Goal: Find specific page/section: Find specific page/section

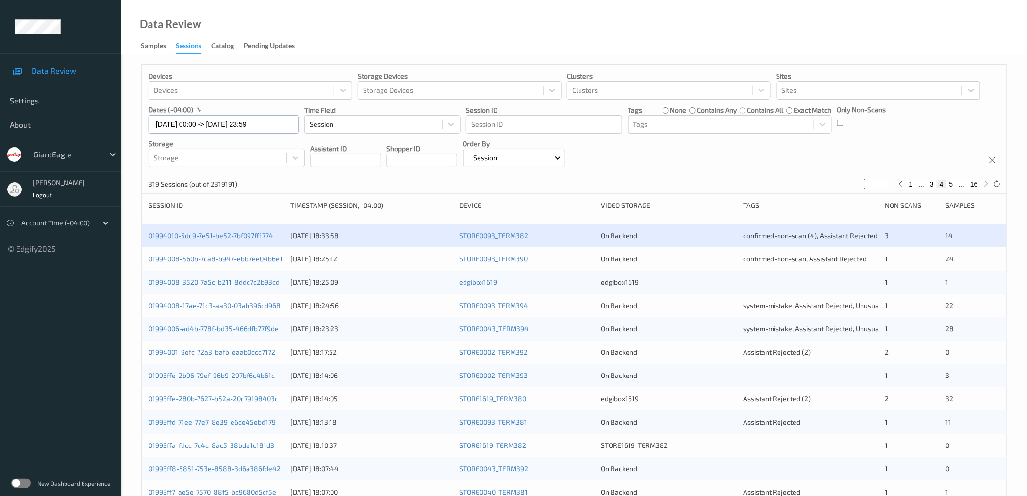
click at [253, 123] on input "[DATE] 00:00 -> [DATE] 23:59" at bounding box center [224, 124] width 150 height 18
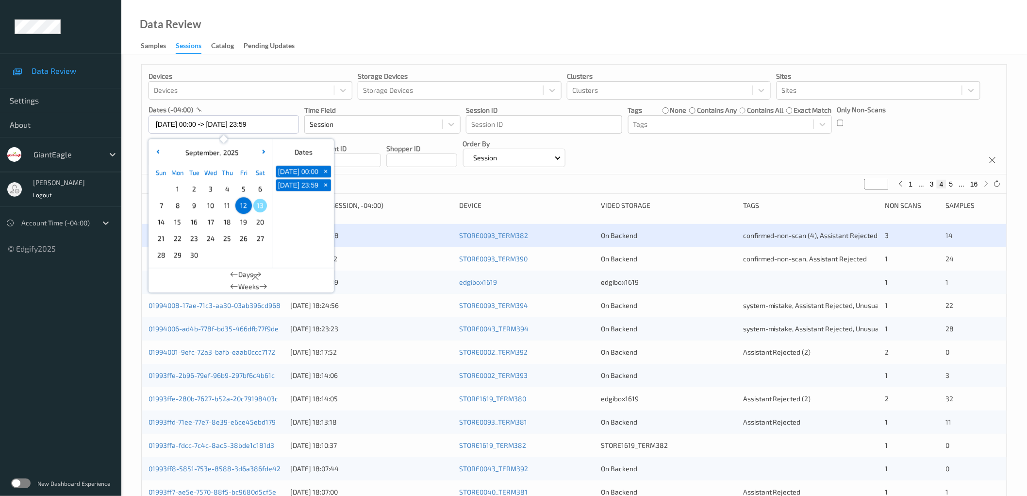
click at [243, 208] on span "12" at bounding box center [244, 206] width 14 height 14
type input "[DATE] 00:00"
type input "*"
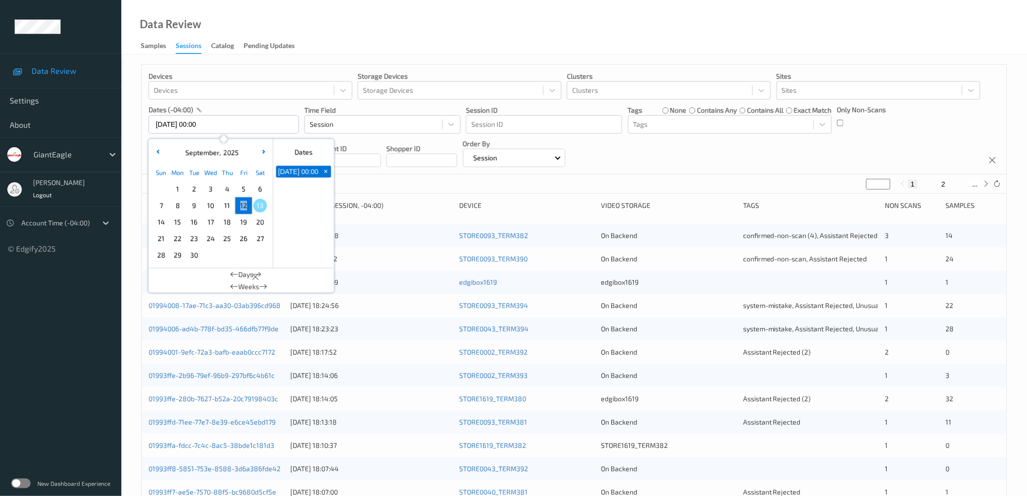
click at [243, 208] on span "12" at bounding box center [244, 206] width 14 height 14
type input "[DATE] 00:00 -> [DATE] 23:59"
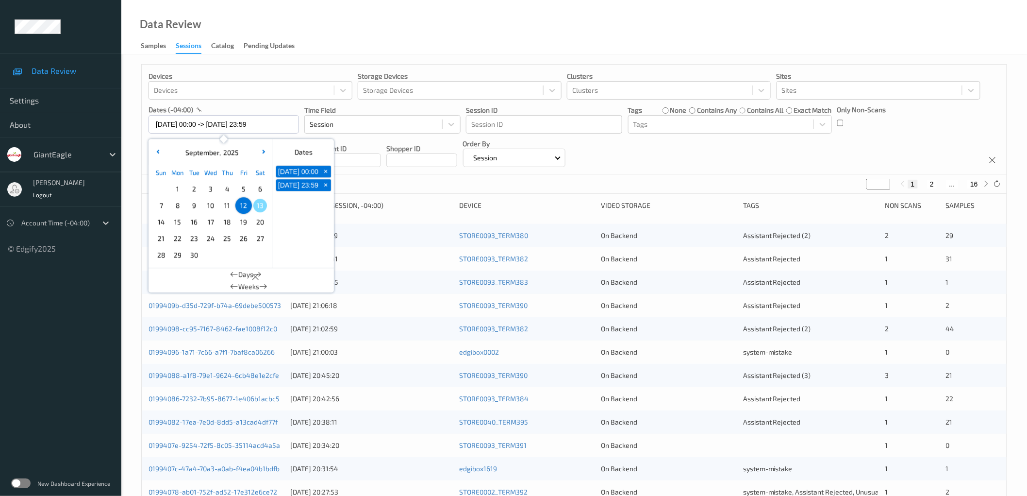
click at [682, 159] on div "Devices Devices Storage Devices Storage Devices Clusters Clusters Sites Sites d…" at bounding box center [574, 120] width 865 height 110
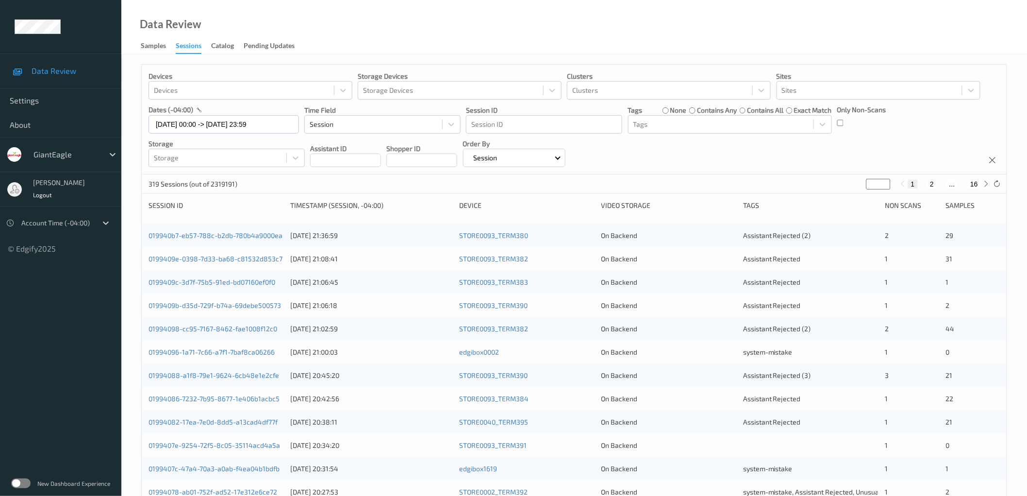
click at [934, 183] on button "2" at bounding box center [932, 184] width 10 height 9
type input "*"
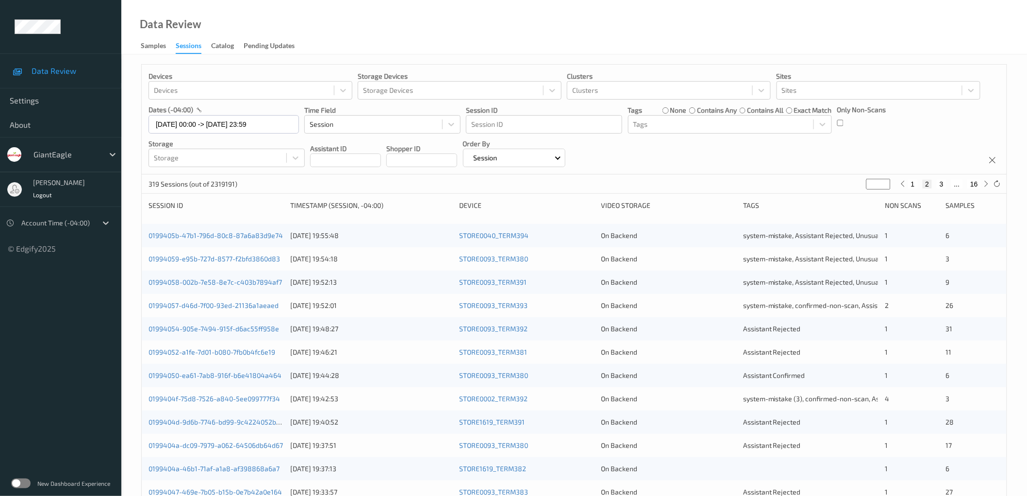
click at [912, 184] on button "1" at bounding box center [913, 184] width 10 height 9
type input "*"
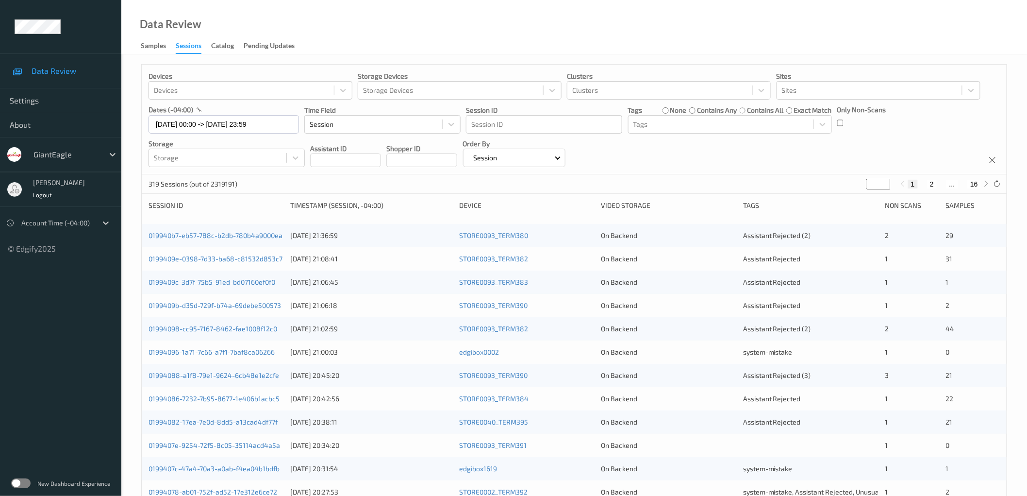
click at [933, 185] on button "2" at bounding box center [932, 184] width 10 height 9
type input "*"
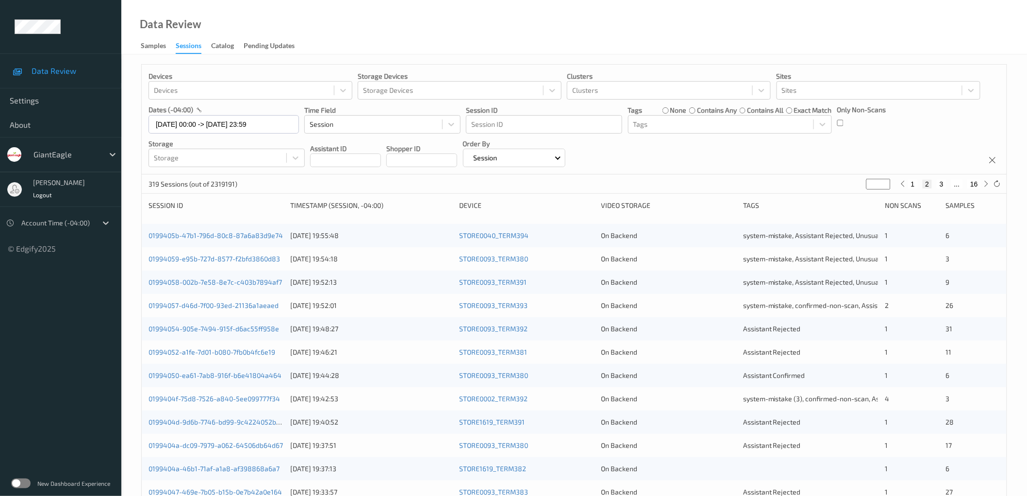
click at [941, 184] on button "3" at bounding box center [942, 184] width 10 height 9
type input "*"
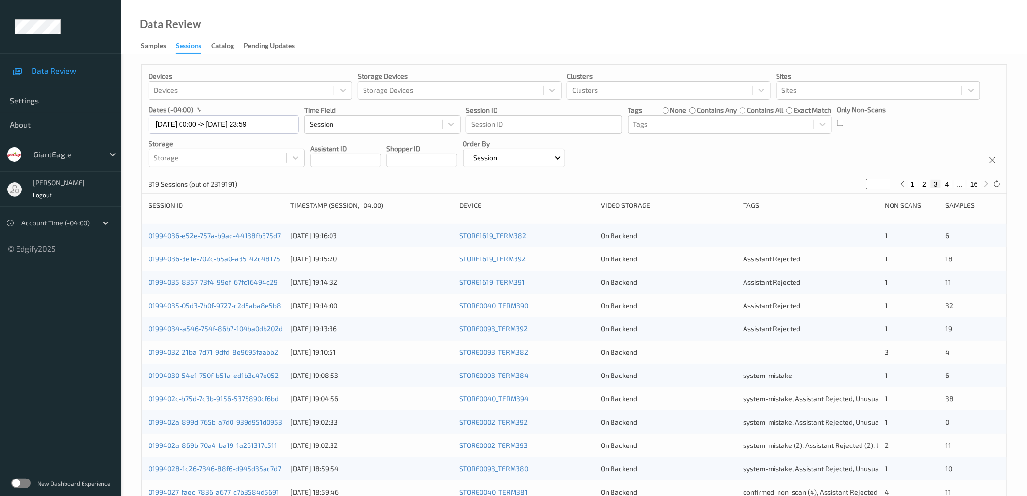
click at [949, 185] on button "4" at bounding box center [948, 184] width 10 height 9
type input "*"
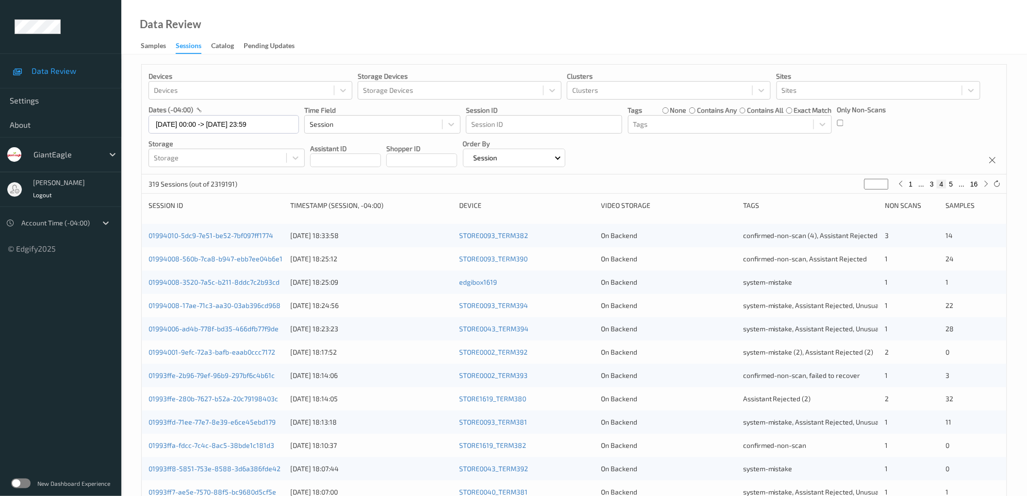
click at [952, 182] on button "5" at bounding box center [951, 184] width 10 height 9
type input "*"
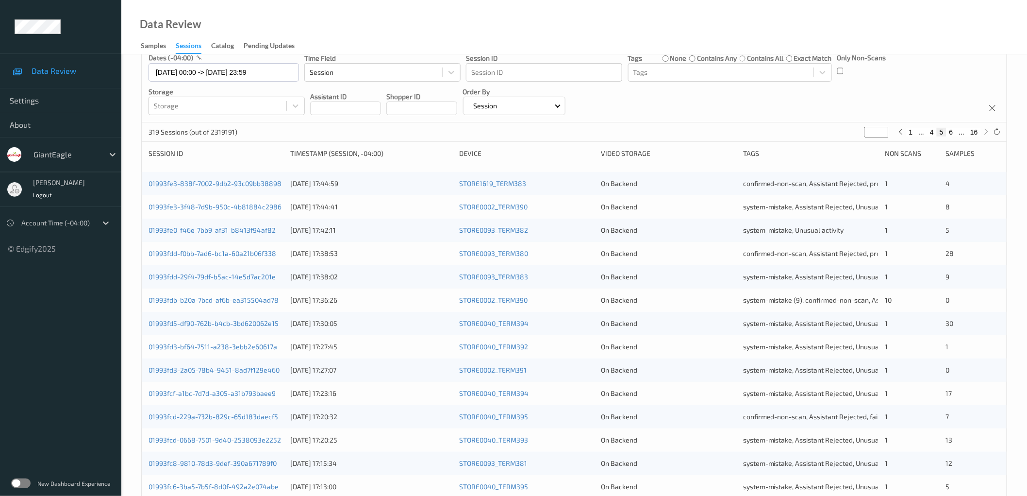
scroll to position [18, 0]
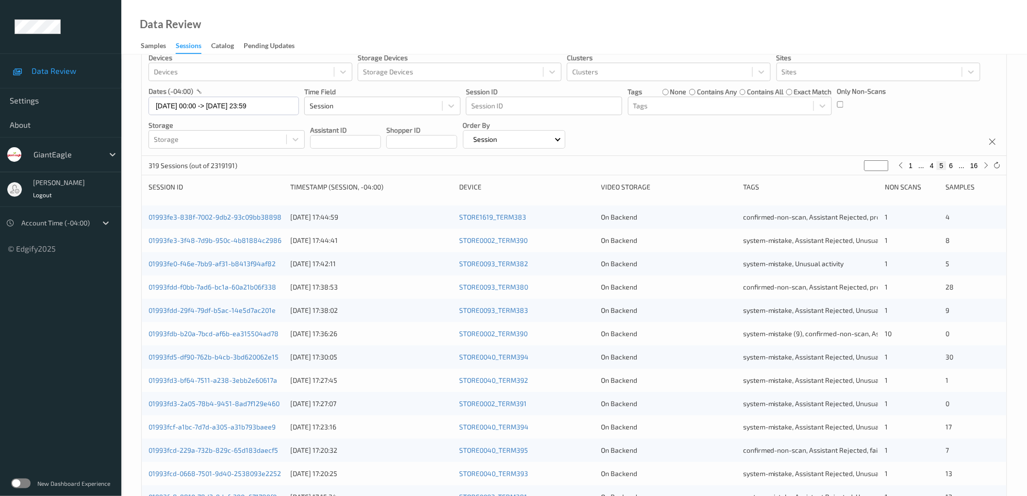
click at [950, 166] on button "6" at bounding box center [951, 165] width 10 height 9
type input "*"
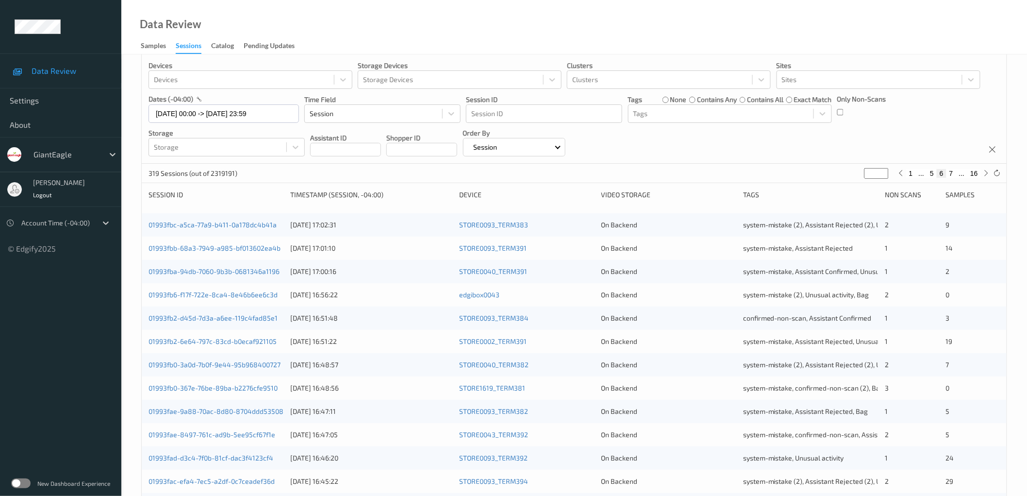
scroll to position [0, 0]
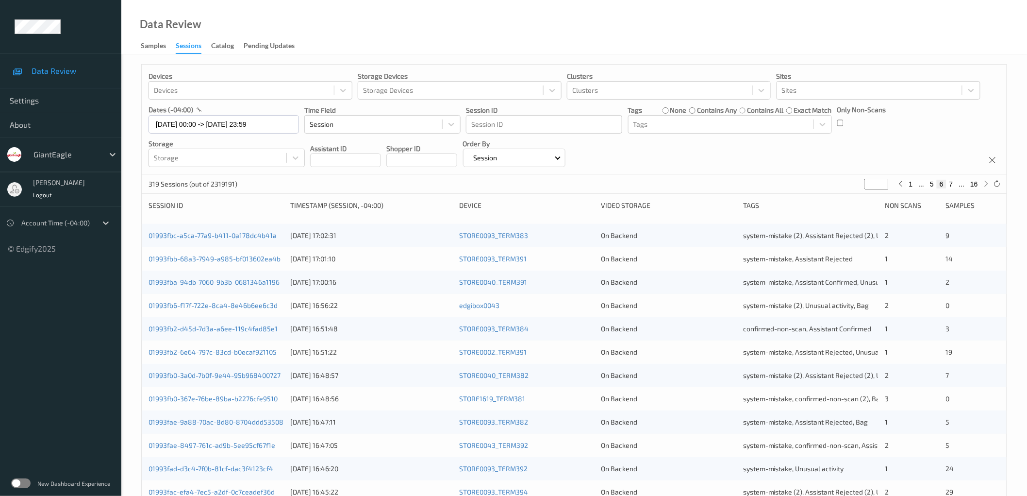
click at [894, 149] on div "Devices Devices Storage Devices Storage Devices Clusters Clusters Sites Sites d…" at bounding box center [574, 120] width 865 height 110
